Goal: Information Seeking & Learning: Check status

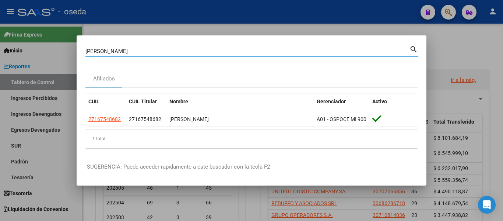
drag, startPoint x: 143, startPoint y: 50, endPoint x: 0, endPoint y: 31, distance: 144.5
click at [0, 31] on div "[PERSON_NAME] Buscar (apellido, dni, cuil, nro traspaso, cuit, obra social) sea…" at bounding box center [251, 110] width 503 height 221
paste input "27234474885"
type input "27234474885"
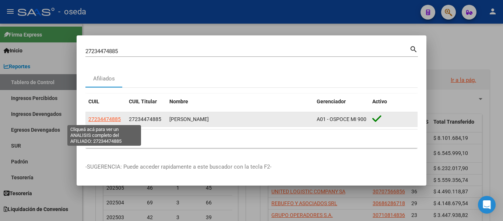
click at [110, 120] on span "27234474885" at bounding box center [104, 119] width 32 height 6
type textarea "27234474885"
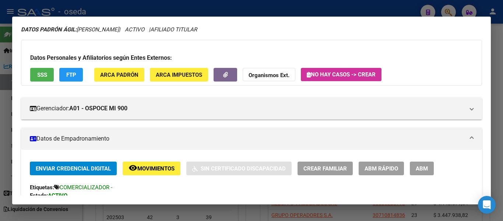
scroll to position [37, 0]
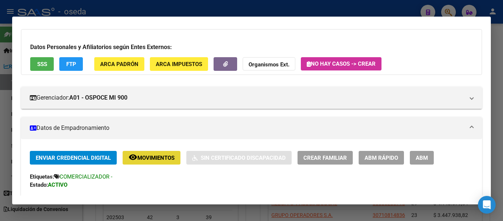
click at [159, 154] on button "remove_red_eye Movimientos" at bounding box center [152, 158] width 58 height 14
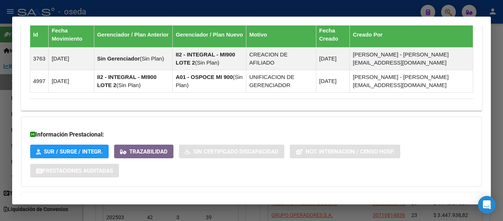
scroll to position [501, 0]
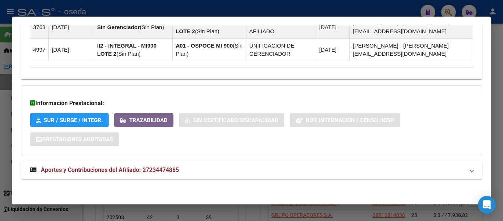
click at [177, 168] on span "Aportes y Contribuciones del Afiliado: 27234474885" at bounding box center [110, 169] width 138 height 7
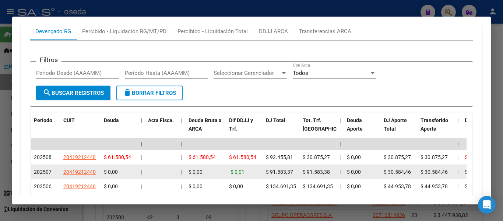
scroll to position [728, 0]
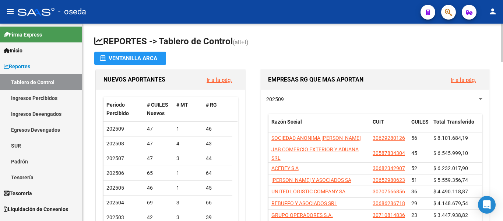
click at [430, 47] on h1 "REPORTES -> Tablero de Control (alt+t)" at bounding box center [292, 41] width 397 height 13
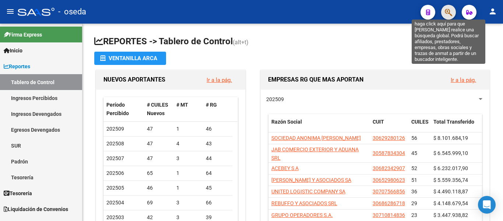
click at [447, 15] on icon "button" at bounding box center [448, 12] width 7 height 8
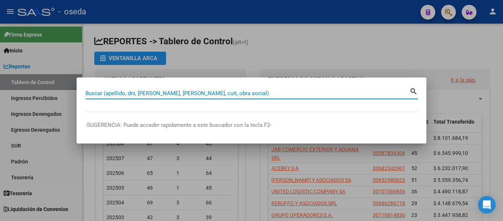
paste input "27218765640"
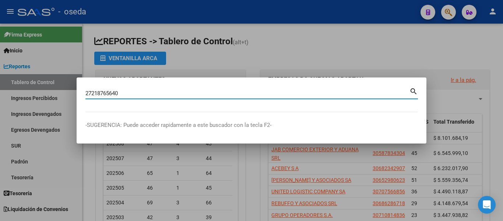
type input "27218765640"
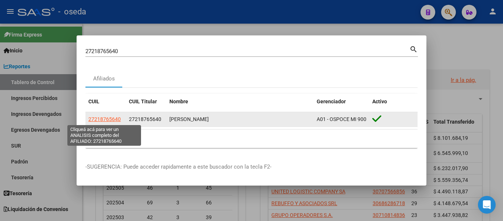
click at [106, 118] on span "27218765640" at bounding box center [104, 119] width 32 height 6
type textarea "27218765640"
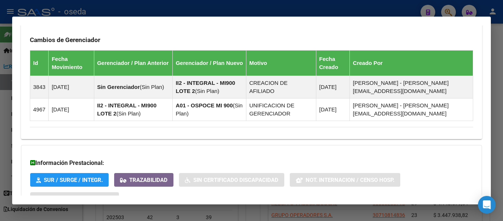
scroll to position [501, 0]
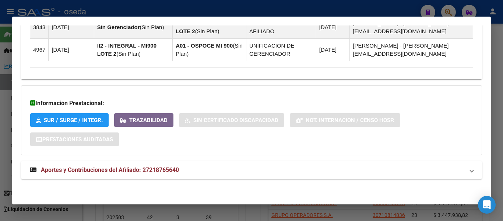
click at [174, 166] on span "Aportes y Contribuciones del Afiliado: 27218765640" at bounding box center [110, 169] width 138 height 7
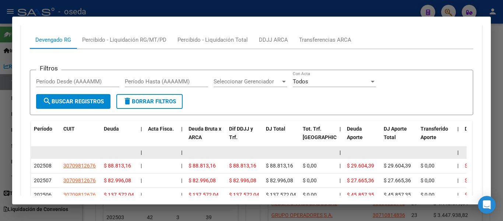
scroll to position [728, 0]
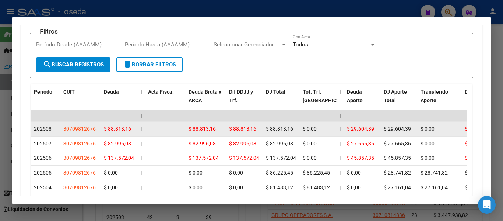
drag, startPoint x: 98, startPoint y: 129, endPoint x: 55, endPoint y: 131, distance: 42.7
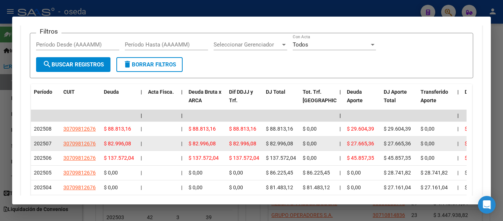
copy div "30709812676"
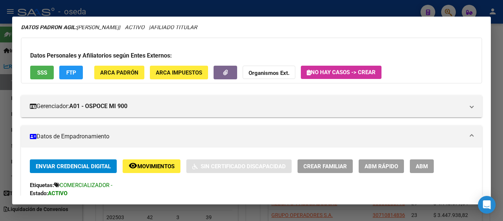
scroll to position [0, 0]
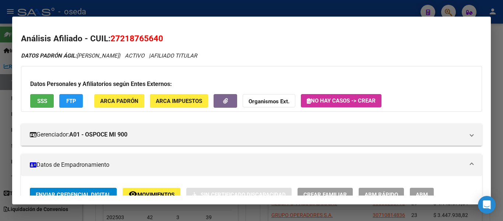
drag, startPoint x: 78, startPoint y: 55, endPoint x: 141, endPoint y: 56, distance: 63.7
click at [141, 56] on icon "DATOS PADRÓN ÁGIL: [PERSON_NAME] | ACTIVO | AFILIADO TITULAR" at bounding box center [109, 55] width 176 height 7
copy span "[PERSON_NAME]"
drag, startPoint x: 113, startPoint y: 33, endPoint x: 178, endPoint y: 32, distance: 65.5
click at [180, 32] on h2 "Análisis Afiliado - CUIL: 27218765640" at bounding box center [251, 38] width 461 height 13
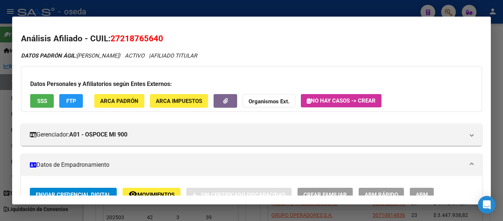
copy span "27218765640"
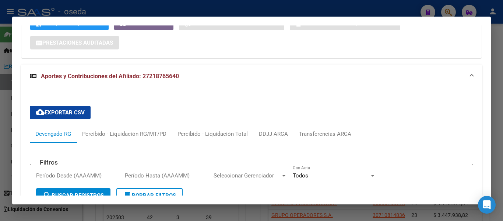
scroll to position [589, 0]
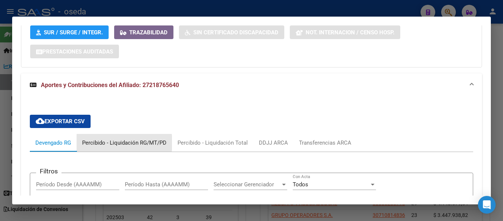
click at [103, 142] on div "Percibido - Liquidación RG/MT/PD" at bounding box center [124, 142] width 84 height 8
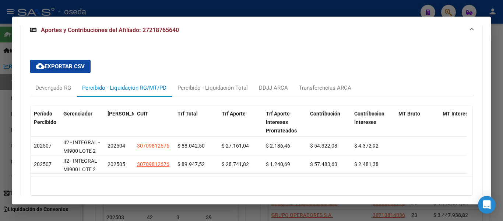
scroll to position [683, 0]
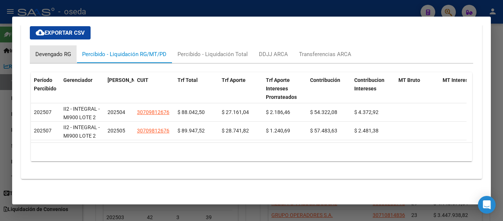
click at [56, 50] on div "Devengado RG" at bounding box center [53, 54] width 36 height 8
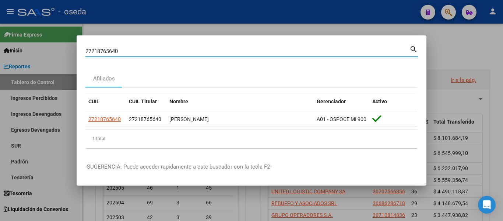
drag, startPoint x: 133, startPoint y: 46, endPoint x: 41, endPoint y: 37, distance: 92.1
click at [41, 37] on div "27218765640 Buscar (apellido, dni, cuil, nro traspaso, cuit, obra social) searc…" at bounding box center [251, 110] width 503 height 221
paste input "0388199882"
type input "20388199882"
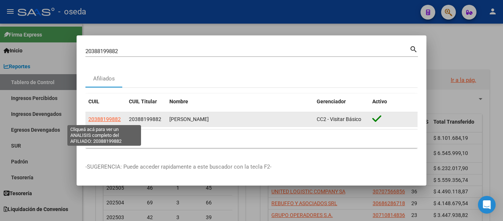
click at [115, 120] on span "20388199882" at bounding box center [104, 119] width 32 height 6
type textarea "20388199882"
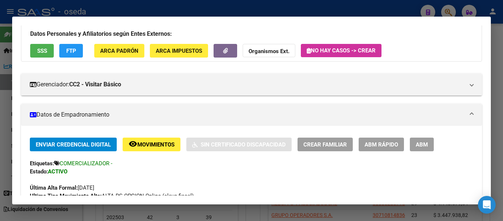
scroll to position [0, 0]
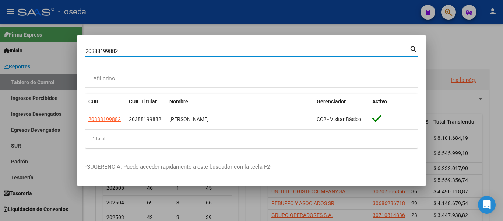
drag, startPoint x: 145, startPoint y: 48, endPoint x: 11, endPoint y: 47, distance: 133.6
click at [11, 48] on div "20388199882 Buscar (apellido, dni, cuil, nro traspaso, cuit, obra social) searc…" at bounding box center [251, 110] width 503 height 221
paste input "54237645"
type input "20354237645"
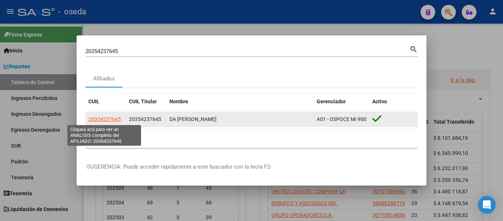
click at [100, 120] on span "20354237645" at bounding box center [104, 119] width 32 height 6
type textarea "20354237645"
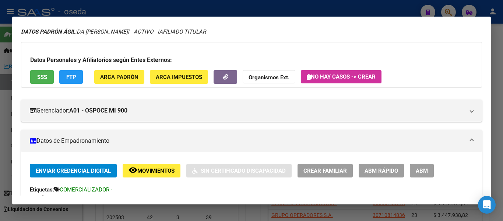
scroll to position [37, 0]
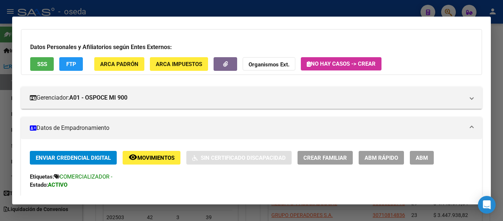
click at [149, 157] on span "Movimientos" at bounding box center [155, 157] width 37 height 7
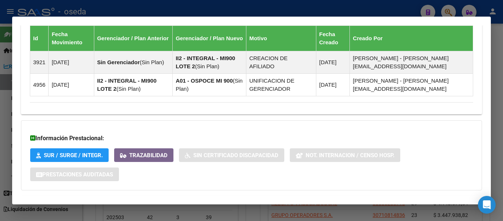
scroll to position [501, 0]
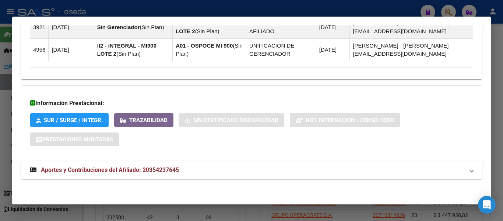
click at [160, 171] on span "Aportes y Contribuciones del Afiliado: 20354237645" at bounding box center [110, 169] width 138 height 7
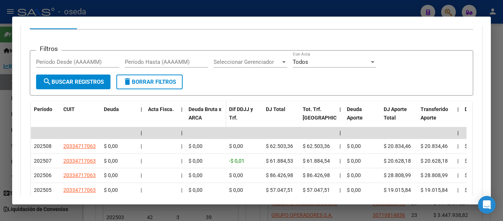
scroll to position [722, 0]
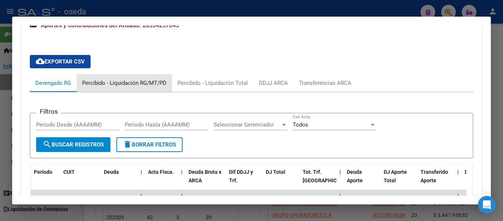
click at [137, 83] on div "Percibido - Liquidación RG/MT/PD" at bounding box center [124, 83] width 84 height 8
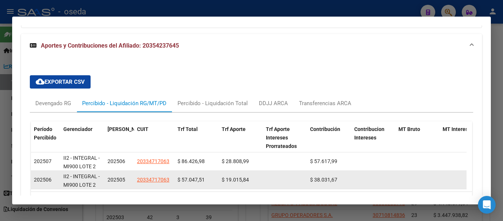
scroll to position [649, 0]
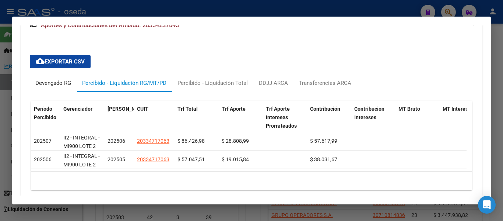
click at [52, 85] on div "Devengado RG" at bounding box center [53, 83] width 36 height 8
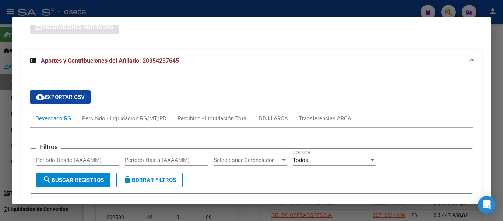
scroll to position [612, 0]
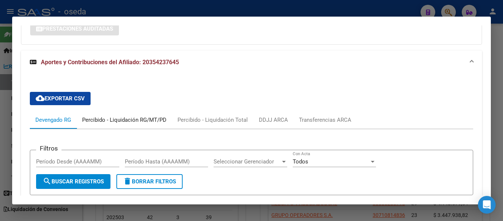
click at [119, 118] on div "Percibido - Liquidación RG/MT/PD" at bounding box center [124, 120] width 84 height 8
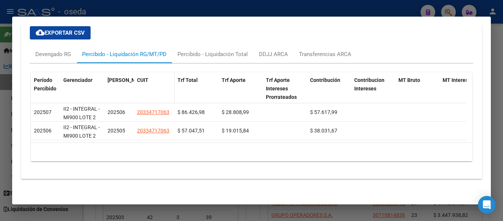
scroll to position [683, 0]
click at [42, 50] on div "Devengado RG" at bounding box center [53, 54] width 36 height 8
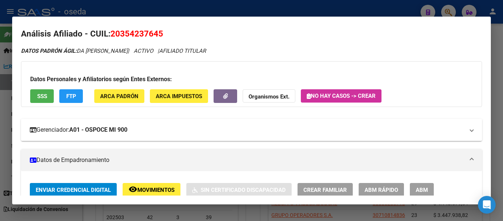
scroll to position [0, 0]
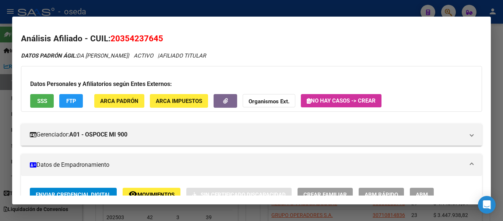
click at [156, 192] on span "Movimientos" at bounding box center [155, 194] width 37 height 7
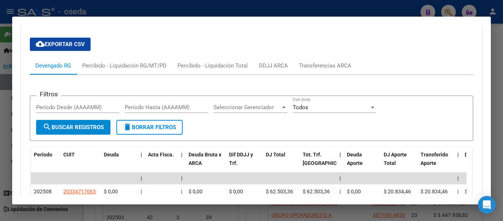
scroll to position [665, 0]
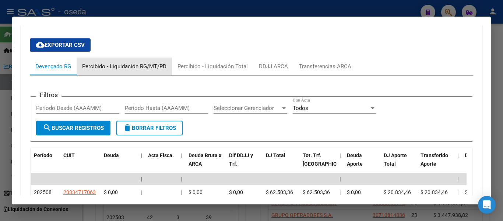
click at [101, 69] on div "Percibido - Liquidación RG/MT/PD" at bounding box center [124, 66] width 84 height 8
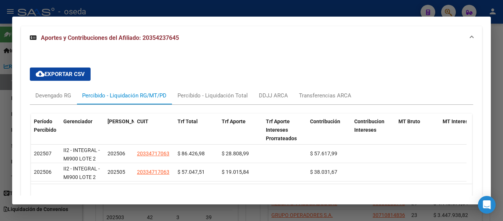
scroll to position [592, 0]
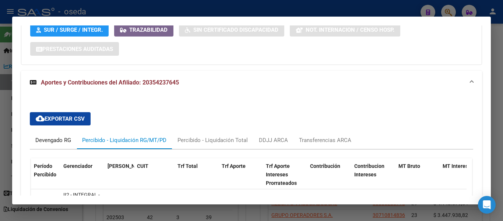
click at [60, 138] on div "Devengado RG" at bounding box center [53, 140] width 36 height 8
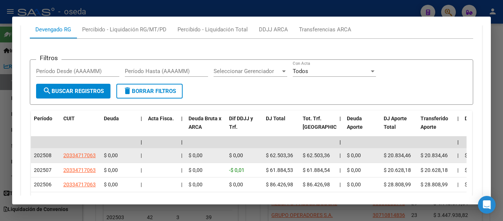
scroll to position [739, 0]
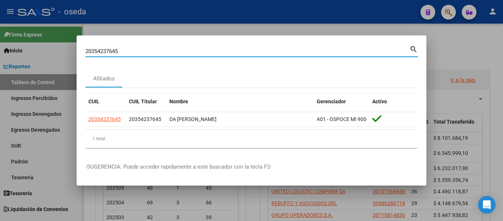
drag, startPoint x: 158, startPoint y: 48, endPoint x: 0, endPoint y: 20, distance: 160.0
click at [0, 20] on div "20354237645 Buscar (apellido, dni, cuil, nro traspaso, cuit, obra social) searc…" at bounding box center [251, 110] width 503 height 221
paste input "7414269201"
type input "27414269201"
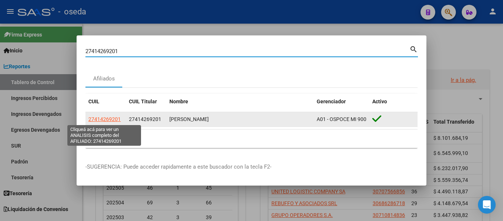
click at [99, 119] on span "27414269201" at bounding box center [104, 119] width 32 height 6
type textarea "27414269201"
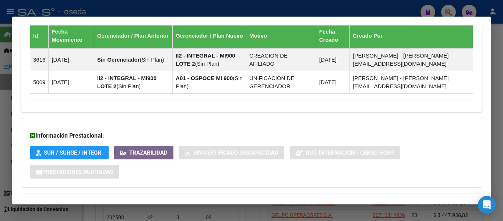
scroll to position [471, 0]
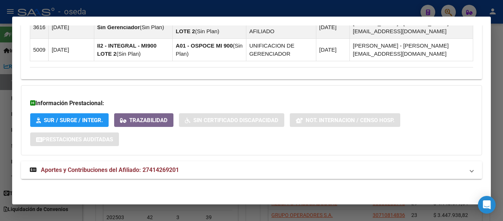
click at [166, 166] on span "Aportes y Contribuciones del Afiliado: 27414269201" at bounding box center [110, 169] width 138 height 7
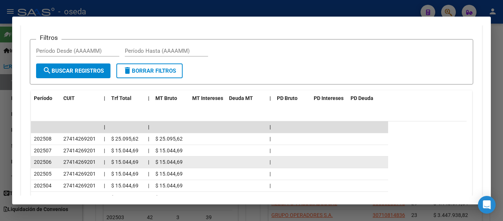
scroll to position [655, 0]
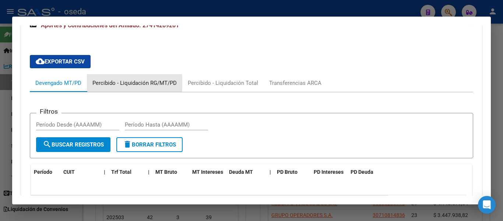
drag, startPoint x: 118, startPoint y: 83, endPoint x: 130, endPoint y: 87, distance: 12.6
click at [118, 82] on div "Percibido - Liquidación RG/MT/PD" at bounding box center [134, 83] width 84 height 8
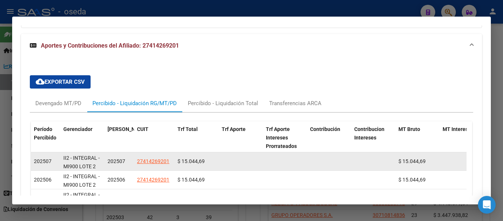
scroll to position [618, 0]
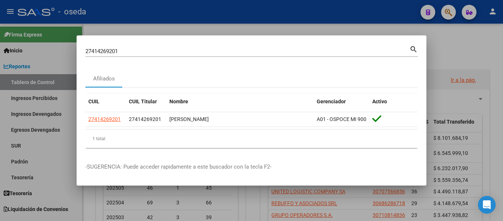
click at [335, 25] on div at bounding box center [251, 110] width 503 height 221
